Goal: Use online tool/utility: Utilize a website feature to perform a specific function

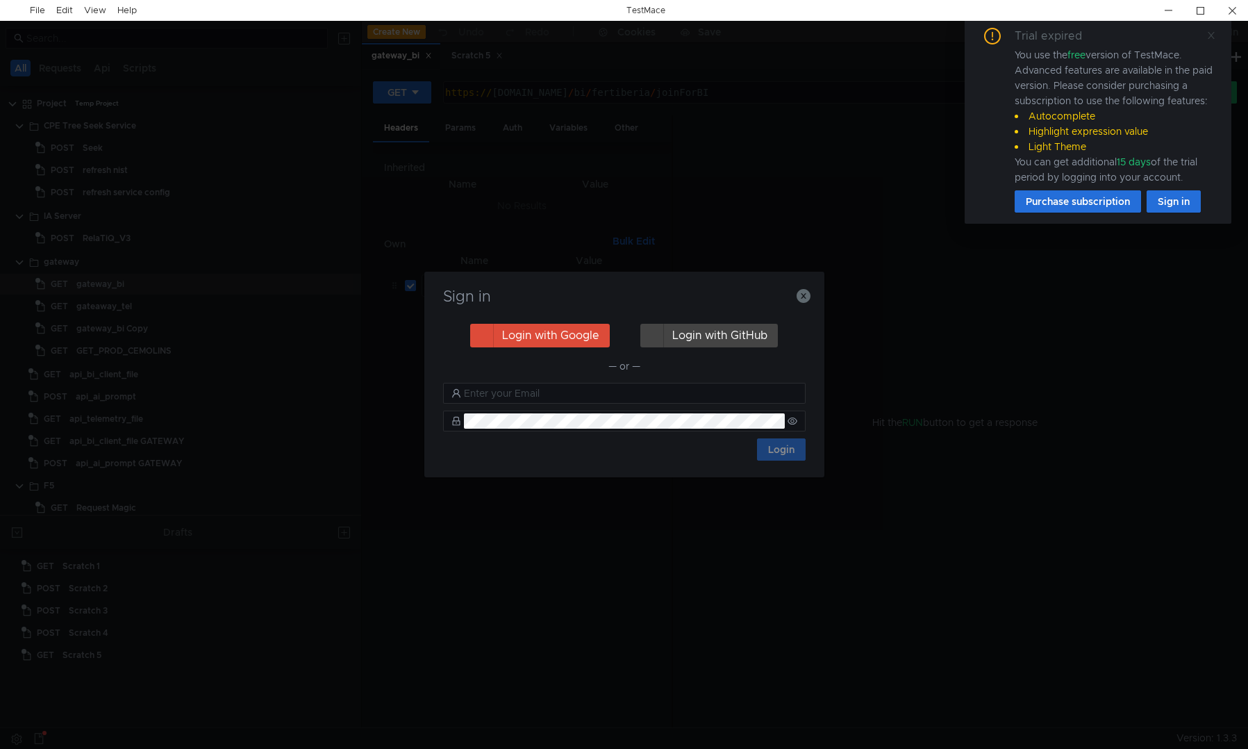
click at [1212, 34] on icon at bounding box center [1212, 36] width 10 height 10
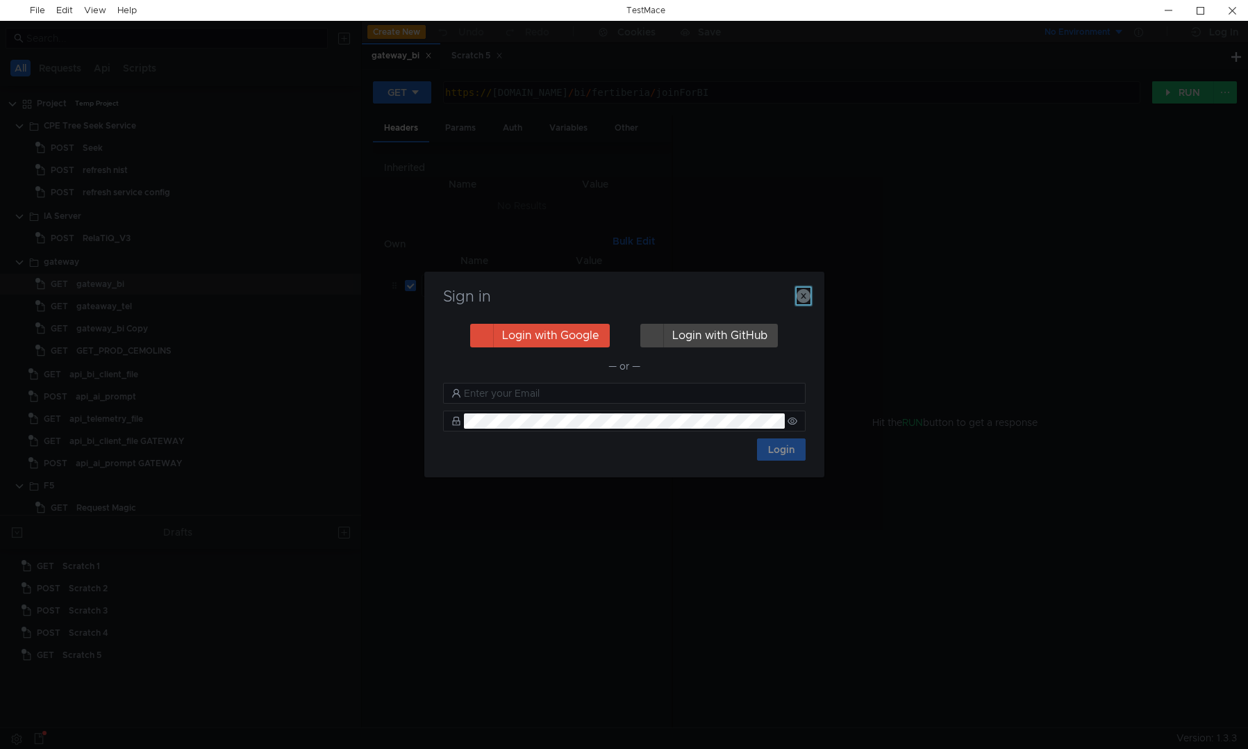
click at [804, 297] on icon "button" at bounding box center [804, 296] width 14 height 14
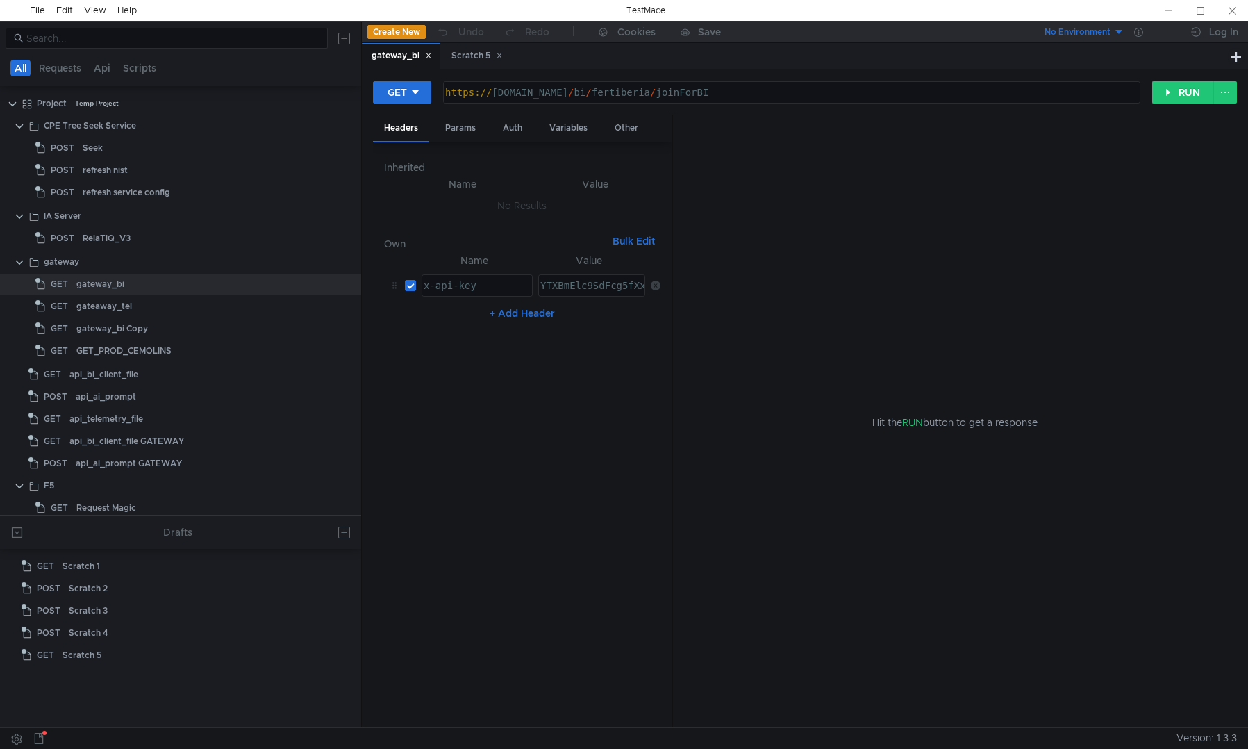
type textarea "https://gateway.proditysoftware.com/bi/fertiberia/joinForBI"
drag, startPoint x: 809, startPoint y: 94, endPoint x: 440, endPoint y: 94, distance: 368.9
click at [440, 94] on div "GET https://gateway.proditysoftware.com/bi/fertiberia/joinForBI https:// gatewa…" at bounding box center [762, 93] width 779 height 24
type textarea "x-api-key"
drag, startPoint x: 492, startPoint y: 286, endPoint x: 404, endPoint y: 292, distance: 87.7
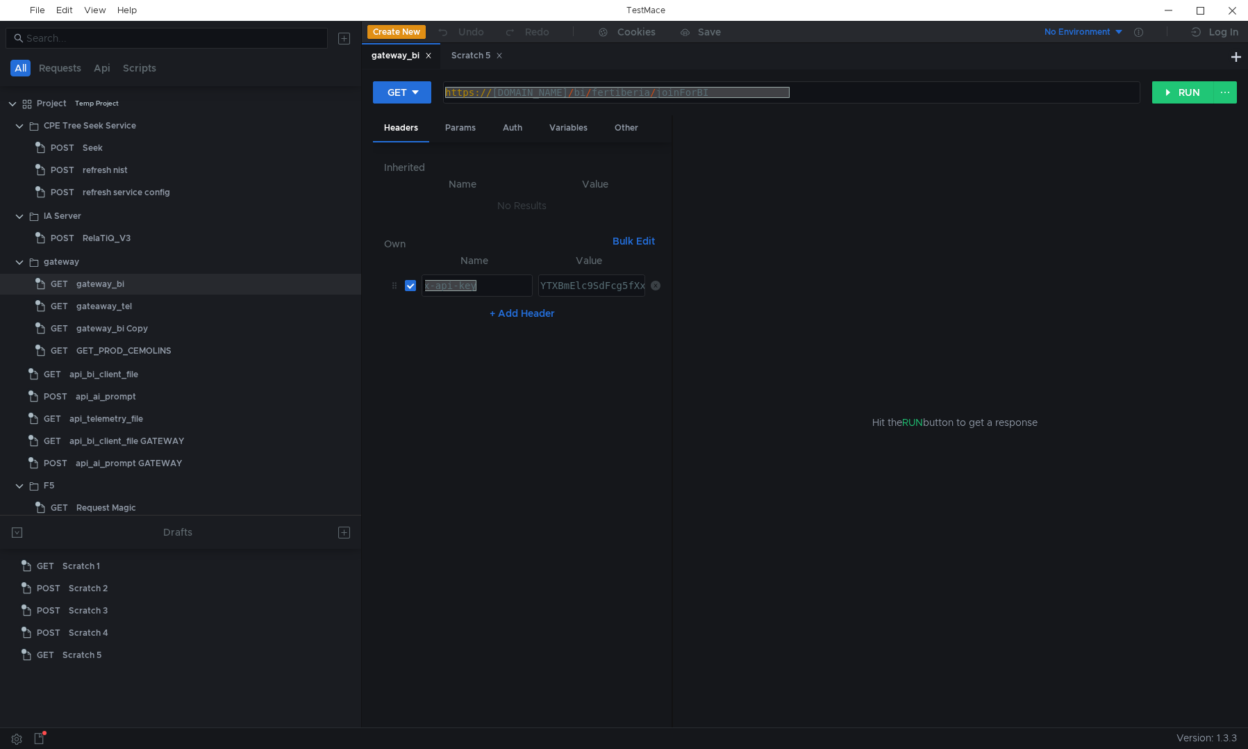
click at [404, 292] on tr "x-api-key x-api-key ההההההההההההההההההההההההההההההההההההההההההההההההההההההההההה…" at bounding box center [522, 285] width 276 height 33
type textarea "YTXBmElc9SdFcg5fXxq87t5aUT6oQuD7XnZvbSYh"
click at [597, 292] on div "YTXBmElc9SdFcg5fXxq87t5aUT6oQuD7XnZvbSYh" at bounding box center [657, 296] width 239 height 33
click at [138, 334] on div "gateway_bi Copy" at bounding box center [112, 328] width 72 height 21
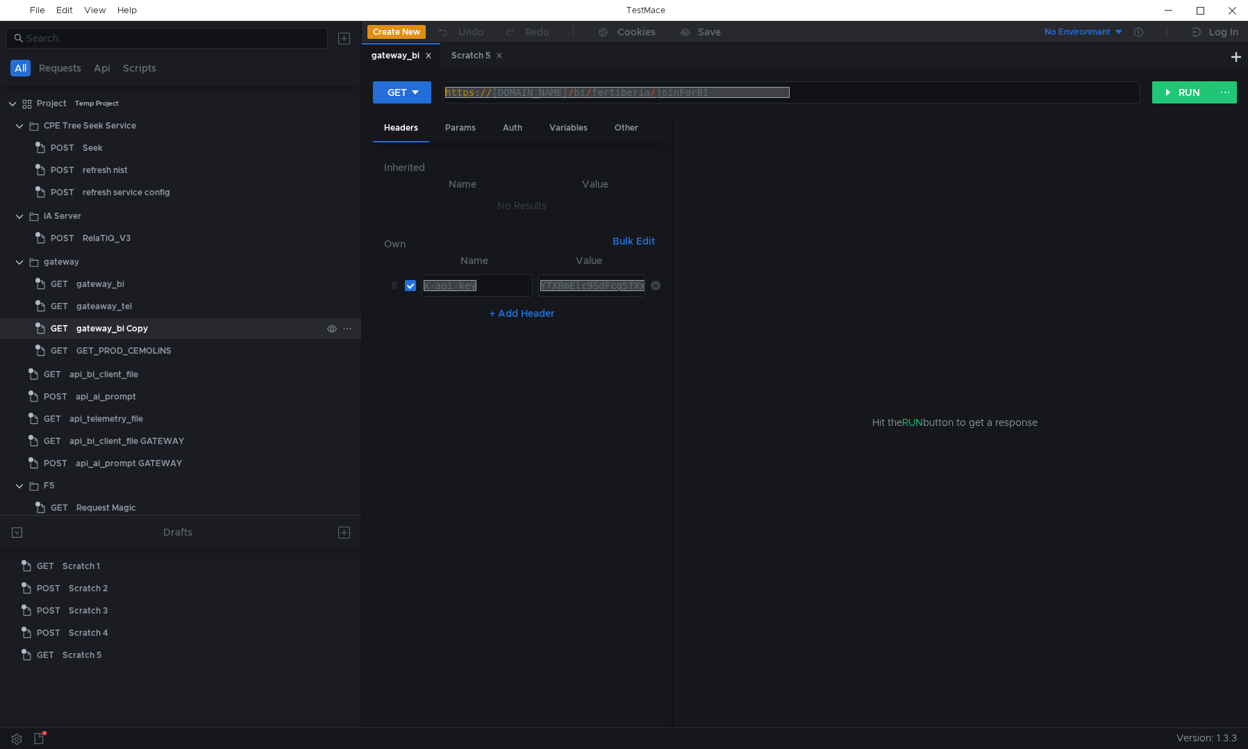
click at [126, 333] on div "gateway_bi Copy" at bounding box center [112, 328] width 72 height 21
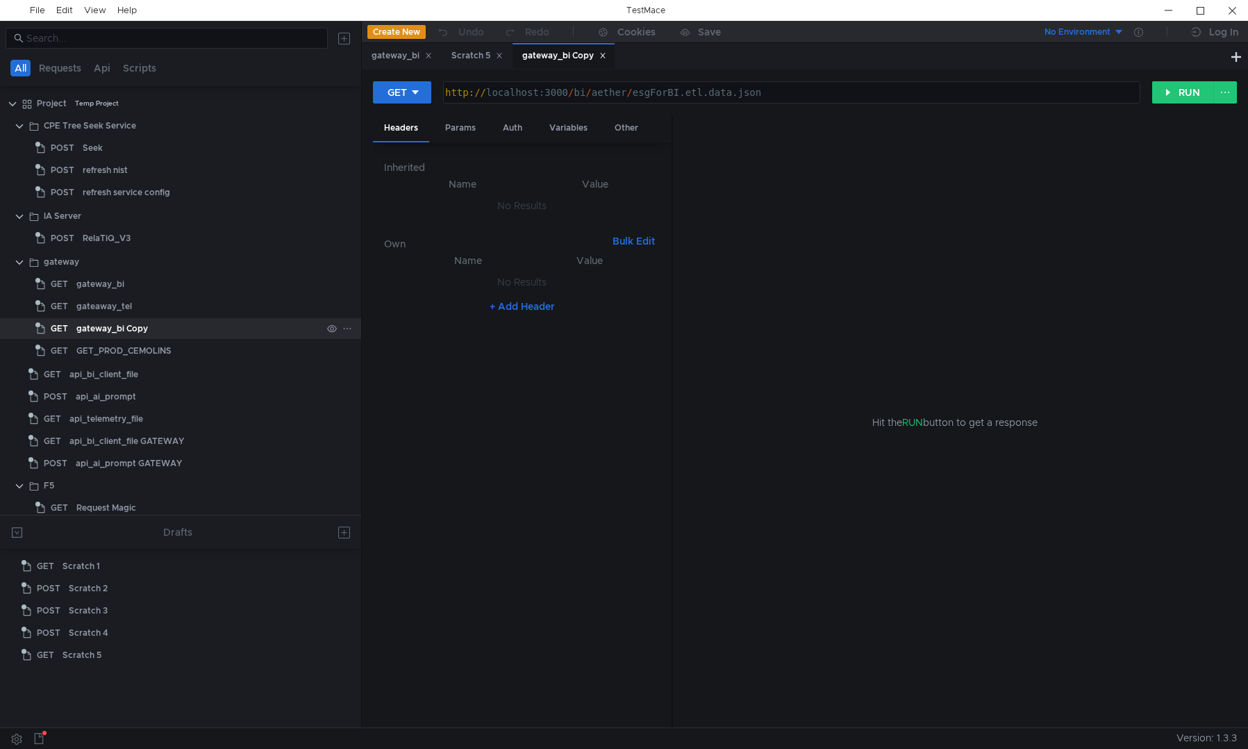
click at [135, 329] on div "gateway_bi Copy" at bounding box center [112, 328] width 72 height 21
click at [97, 290] on div "gateway_bi" at bounding box center [100, 284] width 48 height 21
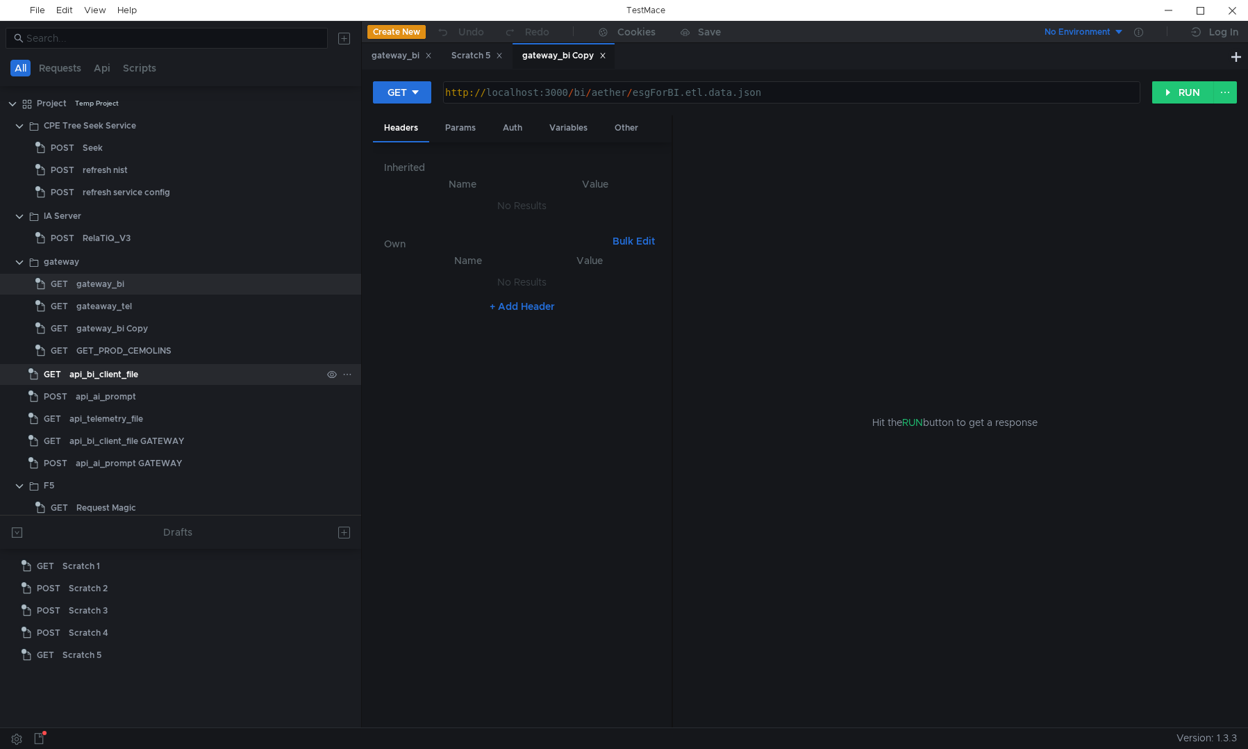
click at [120, 379] on div "api_bi_client_file" at bounding box center [103, 374] width 69 height 21
click at [117, 377] on div "api_bi_client_file" at bounding box center [103, 374] width 69 height 21
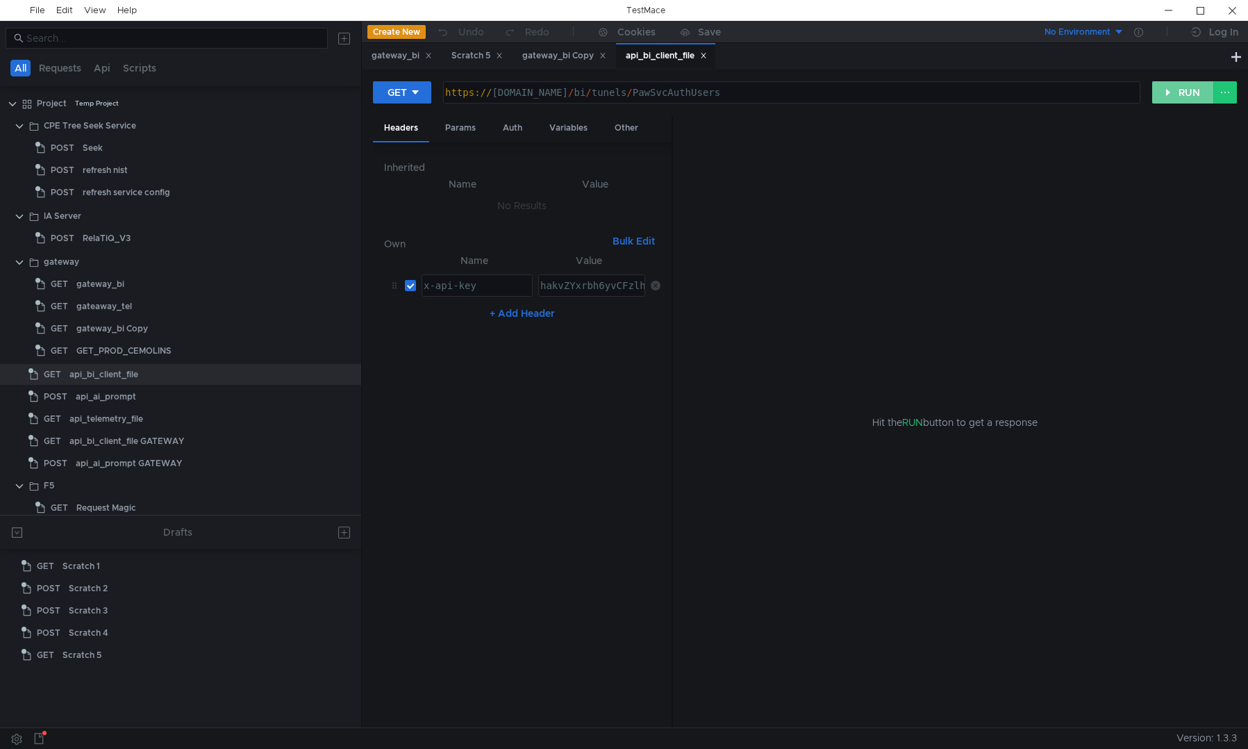
click at [1162, 99] on button "RUN" at bounding box center [1184, 92] width 62 height 22
click at [585, 282] on div "hakvZYxrbh6yvCFzlhPdwauUOxt5ROtX3qxFDThF" at bounding box center [657, 296] width 239 height 33
type textarea "hakvZYxrbh6yvCFzlhPdwauUOxt5ROtX3qxFDThF"
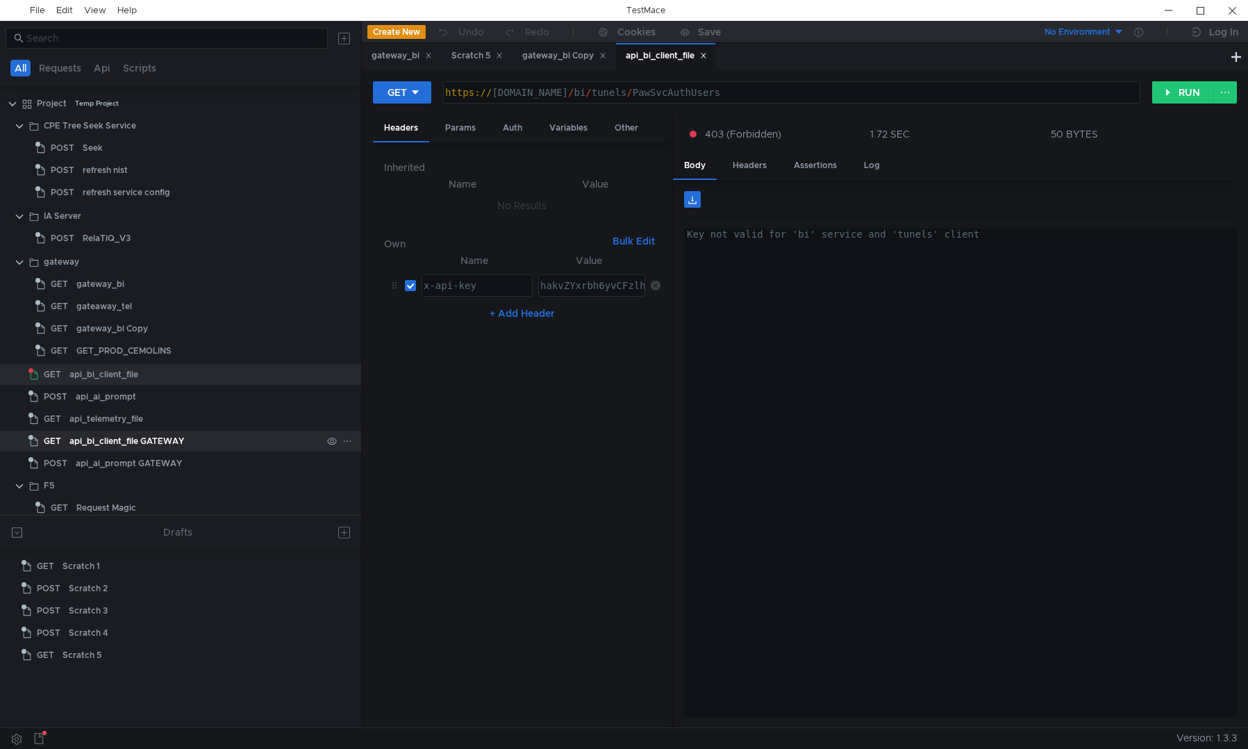
click at [172, 446] on div "api_bi_client_file GATEWAY" at bounding box center [126, 441] width 115 height 21
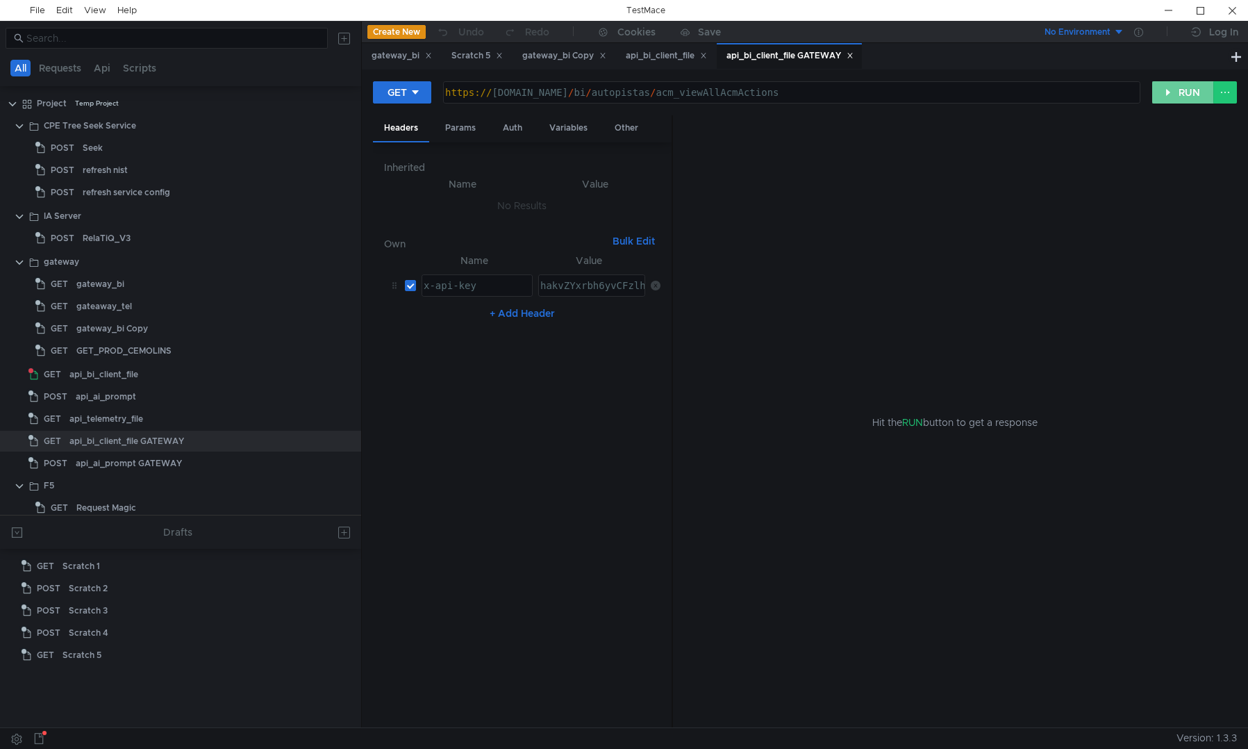
click at [1174, 99] on button "RUN" at bounding box center [1184, 92] width 62 height 22
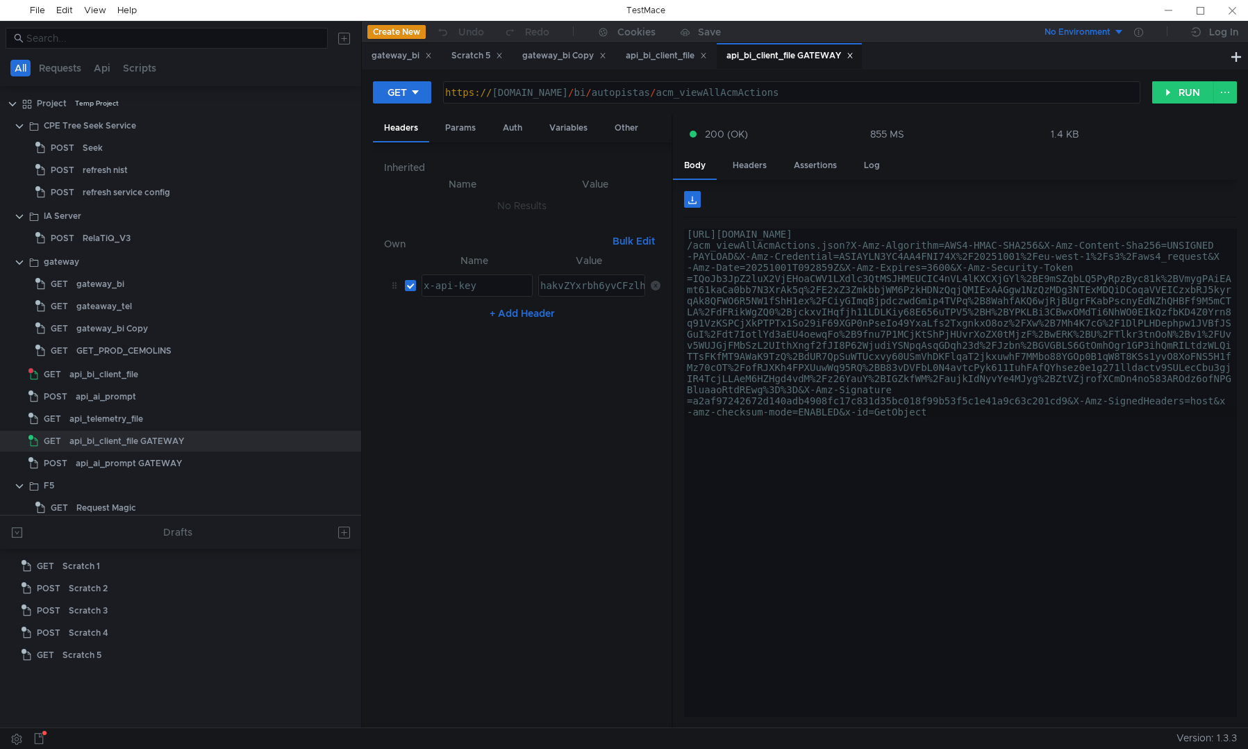
click at [565, 290] on div "hakvZYxrbh6yvCFzlhPdwauUOxt5ROtX3qxFDThF" at bounding box center [657, 296] width 239 height 33
type textarea "hakvZYxrbh6yvCFzlhPdwauUOxt5ROtX3qxFDThF"
click at [565, 290] on div "hakvZYxrbh6yvCFzlhPdwauUOxt5ROtX3qxFDThF" at bounding box center [657, 296] width 239 height 33
type textarea "https://gateway.proditysoftware.com/bi/autopistas/acm_viewAllAcmActions"
drag, startPoint x: 884, startPoint y: 86, endPoint x: 739, endPoint y: 83, distance: 144.5
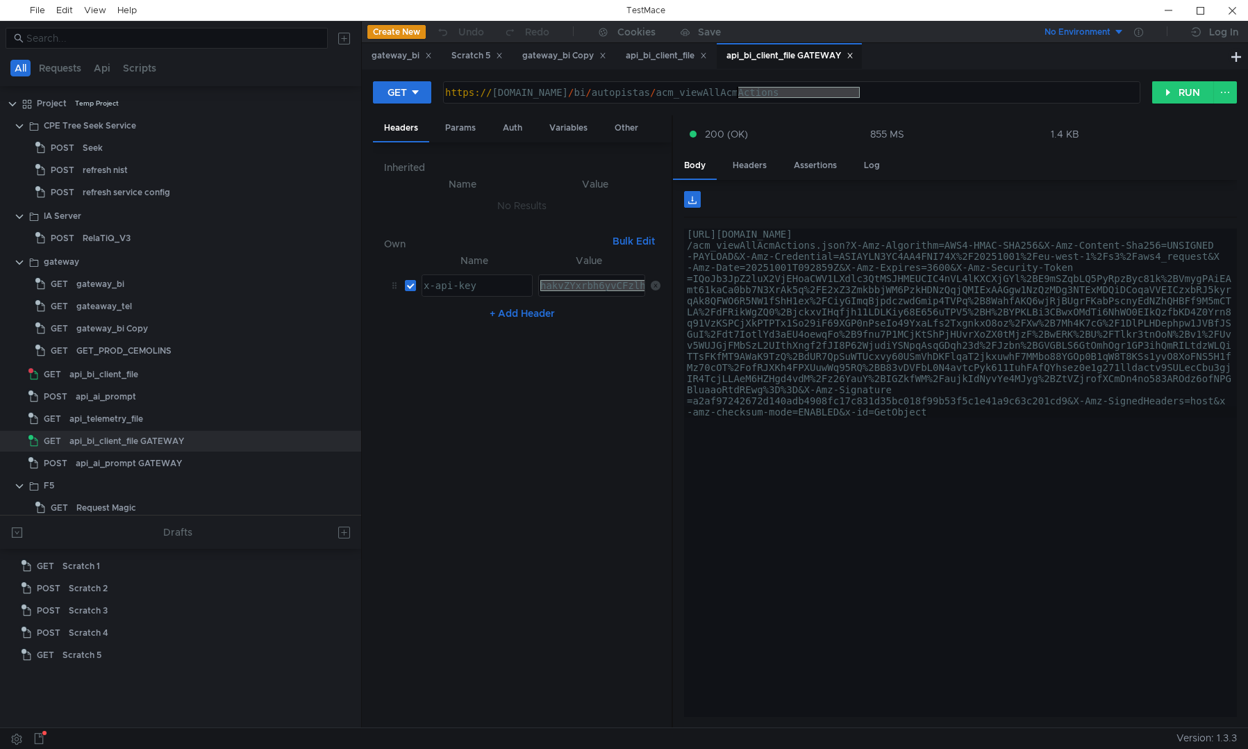
click at [739, 83] on div "https:// gateway.proditysoftware.com / bi / autopistas / acm_viewAllAcmActions" at bounding box center [792, 92] width 696 height 21
click at [106, 424] on div "api_telemetry_file" at bounding box center [106, 418] width 74 height 21
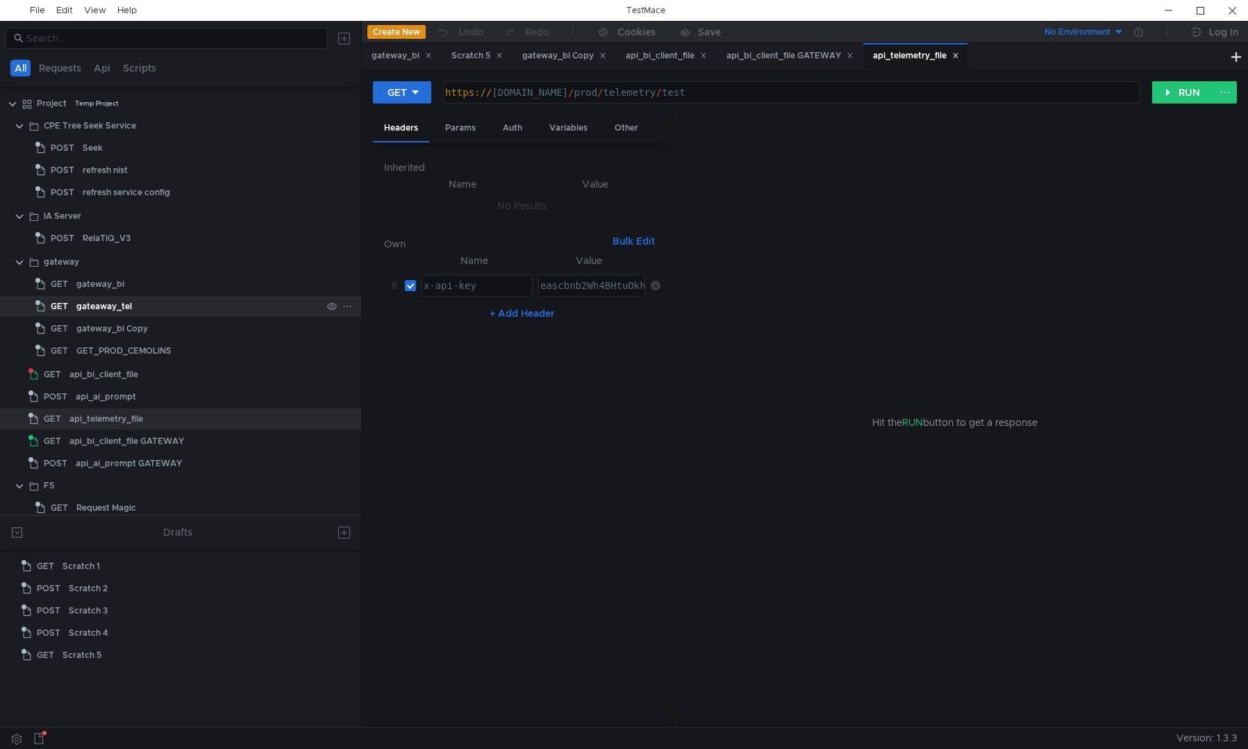
click at [122, 305] on div "gateaway_tel" at bounding box center [104, 306] width 56 height 21
click at [1174, 91] on button "RUN" at bounding box center [1184, 92] width 62 height 22
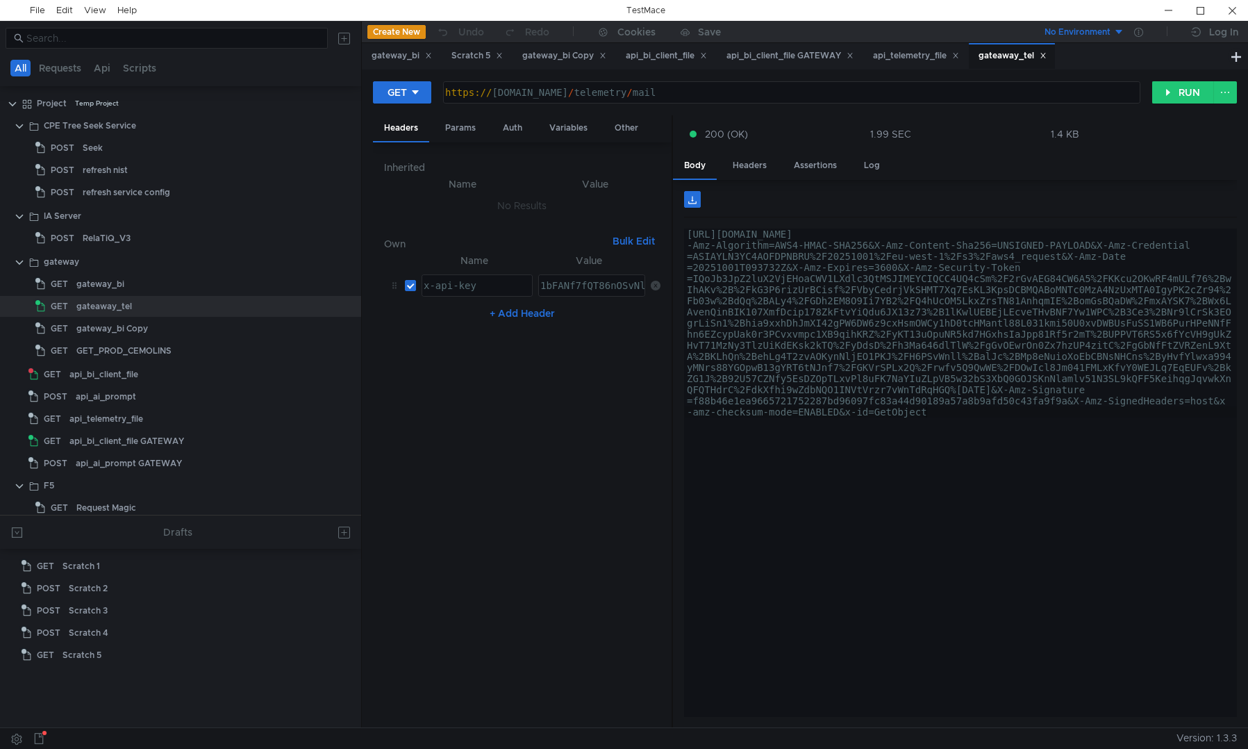
type textarea "[URL][DOMAIN_NAME]"
click at [695, 93] on div "https:// gateway.proditysoftware.com / telemetry / mail" at bounding box center [791, 103] width 696 height 33
click at [589, 285] on div "1bFANf7fQT86nOSvNlNPP44hhMEzbuwX6bJwgElj" at bounding box center [657, 296] width 239 height 33
type textarea "1bFANf7fQT86nOSvNlNPP44hhMEzbuwX6bJwgElj"
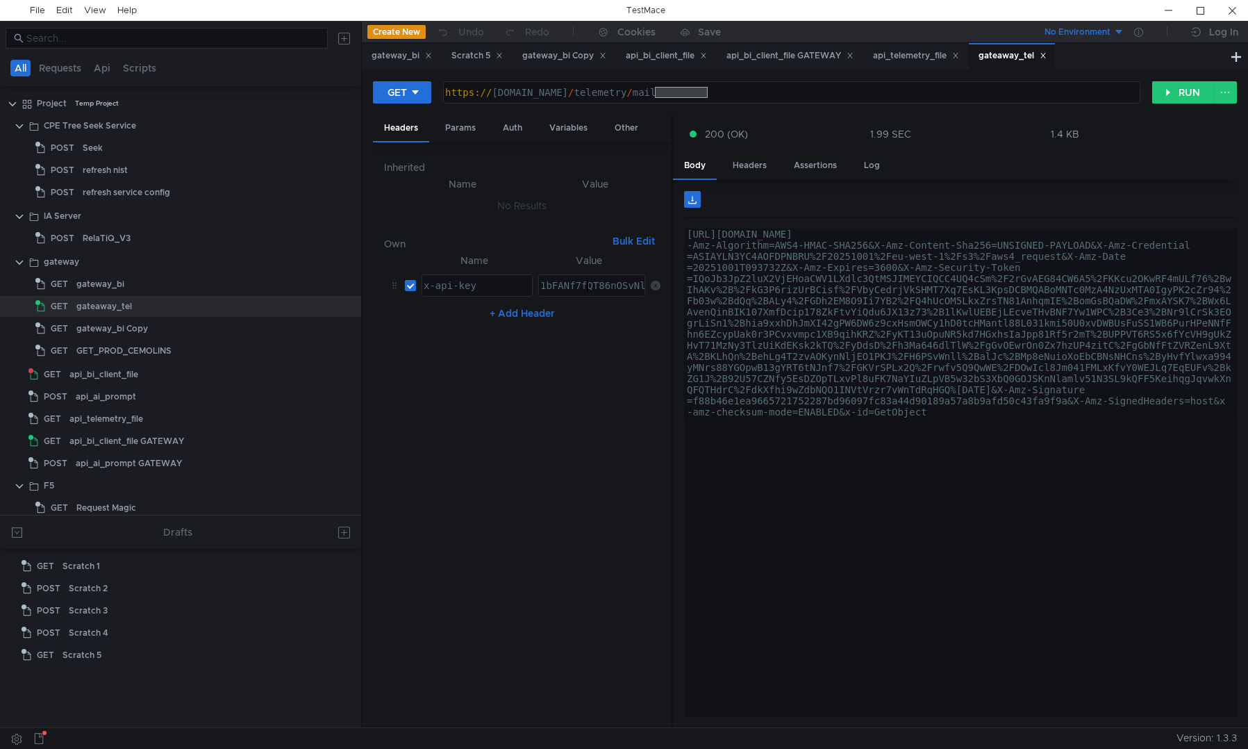
click at [589, 284] on div "1bFANf7fQT86nOSvNlNPP44hhMEzbuwX6bJwgElj" at bounding box center [657, 296] width 239 height 33
click at [179, 445] on div "api_bi_client_file GATEWAY" at bounding box center [126, 441] width 115 height 21
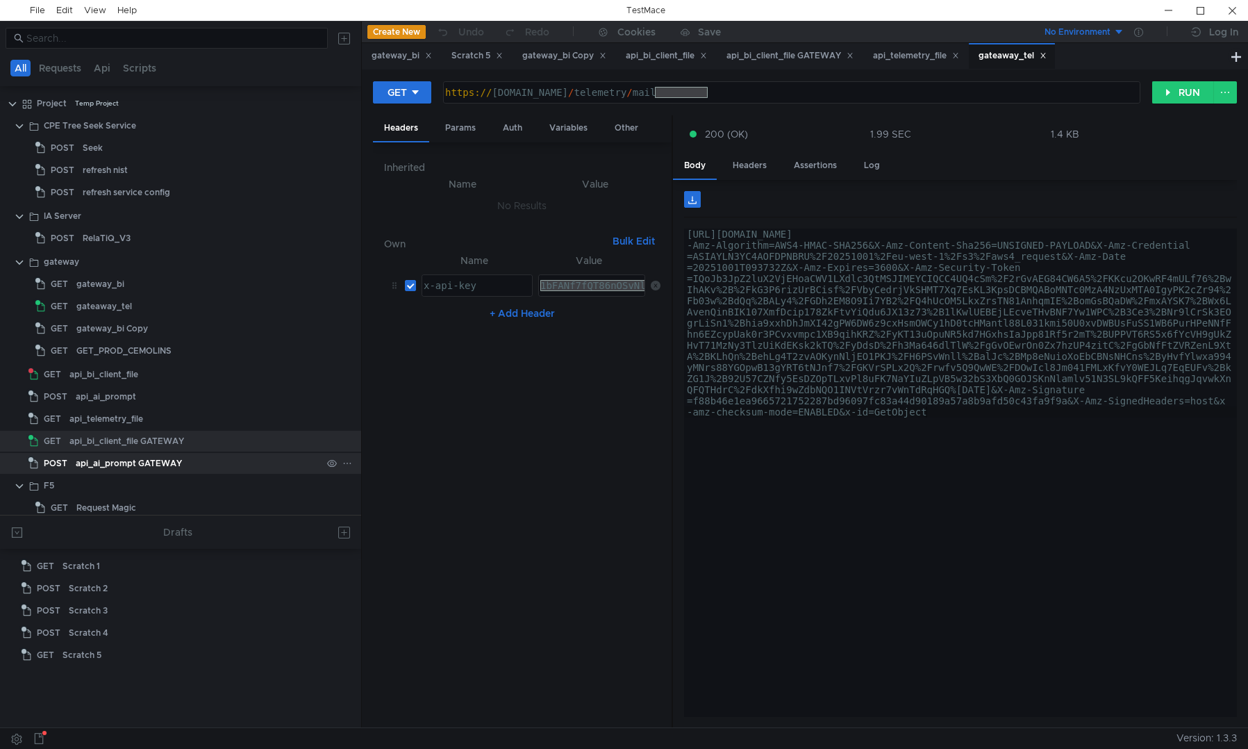
click at [178, 466] on div "api_ai_prompt GATEWAY" at bounding box center [129, 463] width 106 height 21
click at [170, 456] on div "api_ai_prompt GATEWAY" at bounding box center [129, 463] width 106 height 21
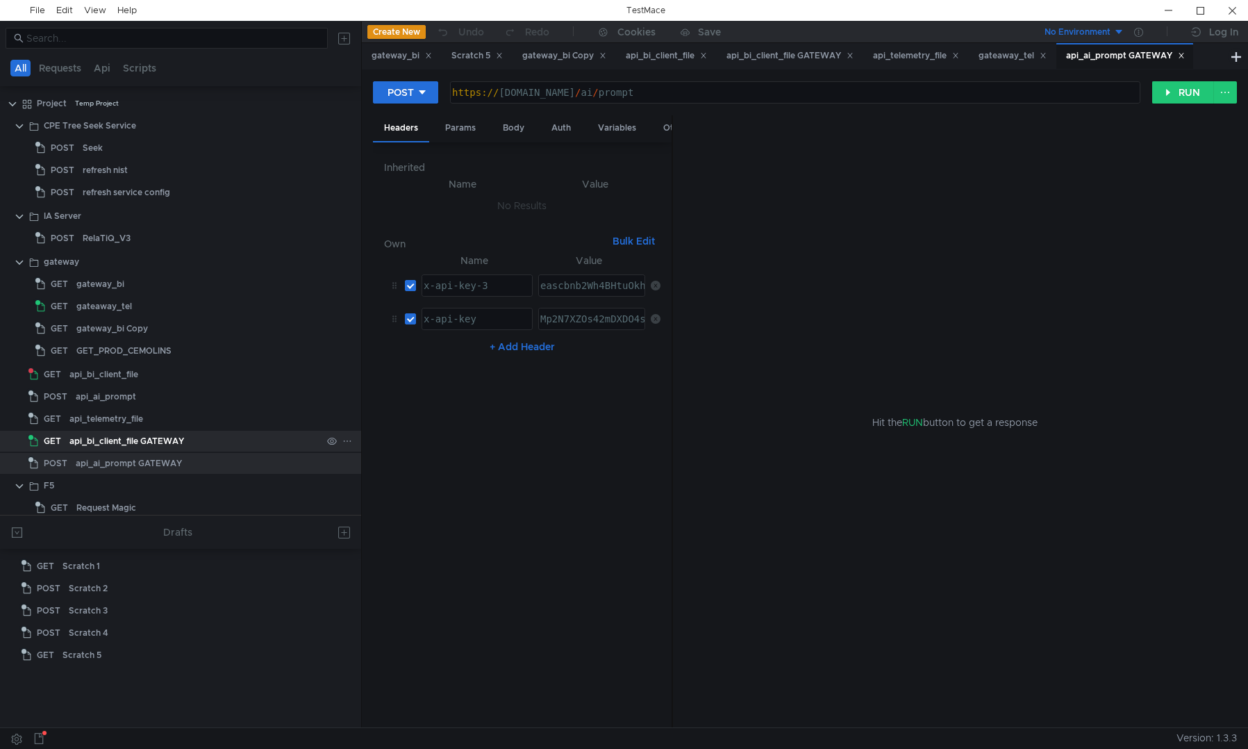
click at [136, 443] on div "api_bi_client_file GATEWAY" at bounding box center [126, 441] width 115 height 21
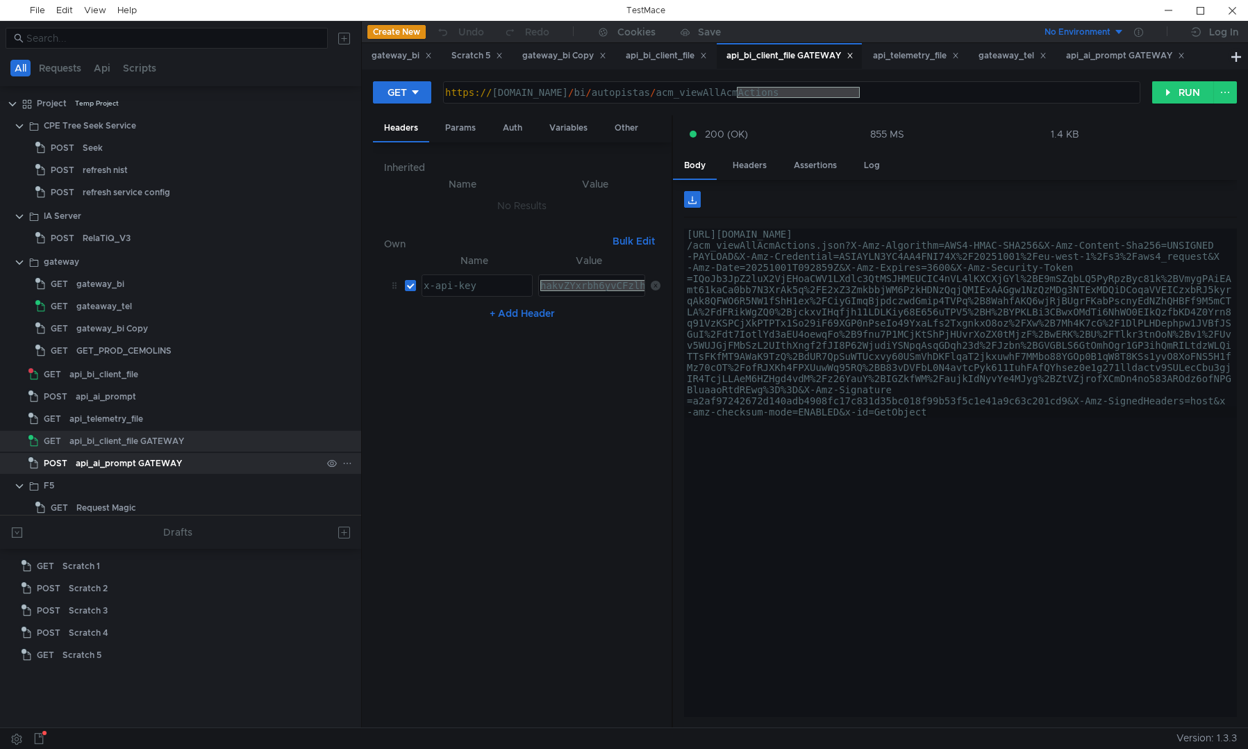
click at [150, 462] on div "api_ai_prompt GATEWAY" at bounding box center [129, 463] width 106 height 21
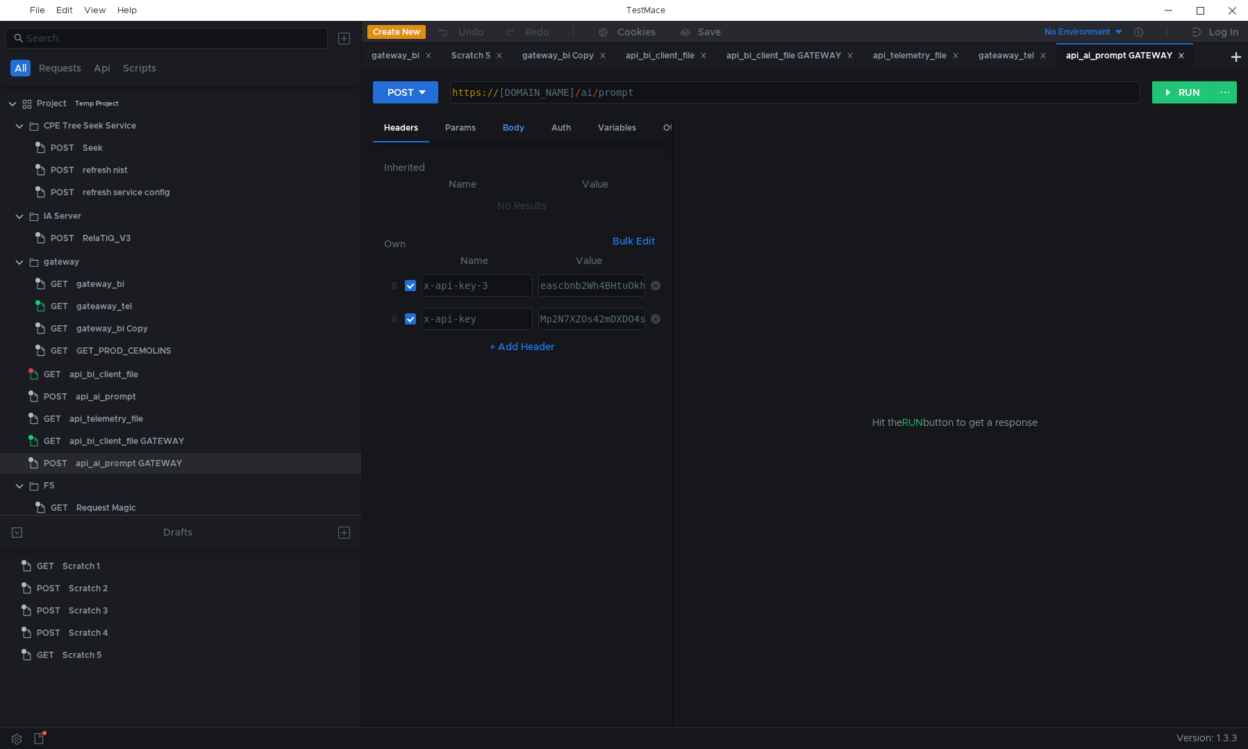
click at [523, 129] on div "Body" at bounding box center [514, 128] width 44 height 26
